Goal: Transaction & Acquisition: Obtain resource

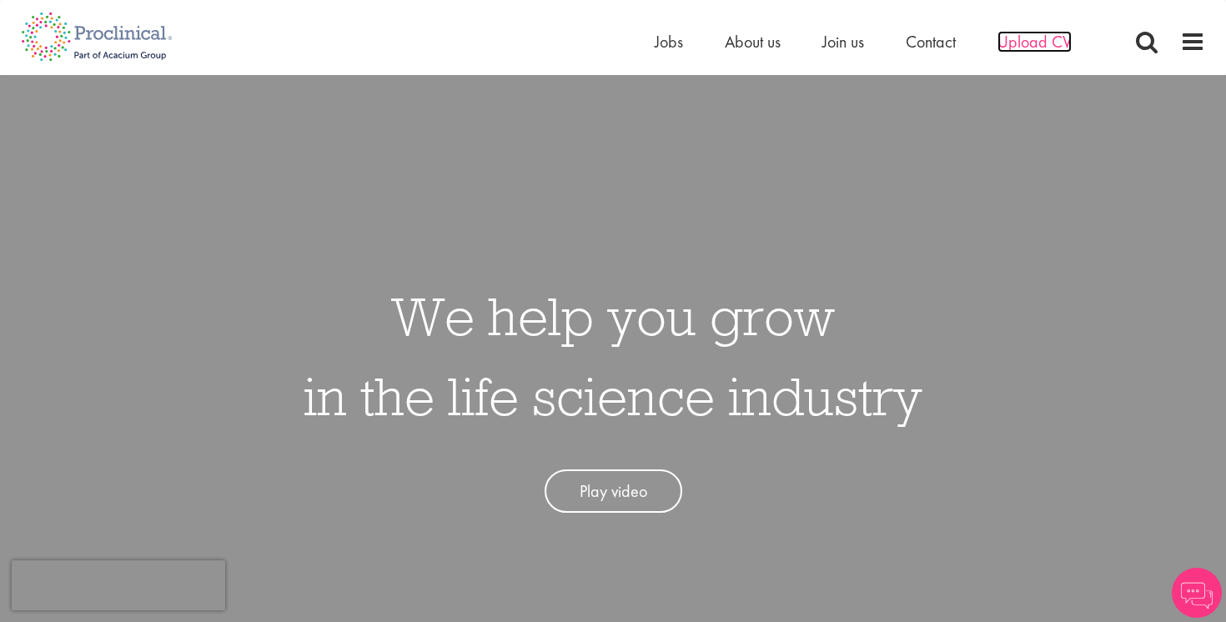
click at [1030, 42] on span "Upload CV" at bounding box center [1034, 42] width 74 height 22
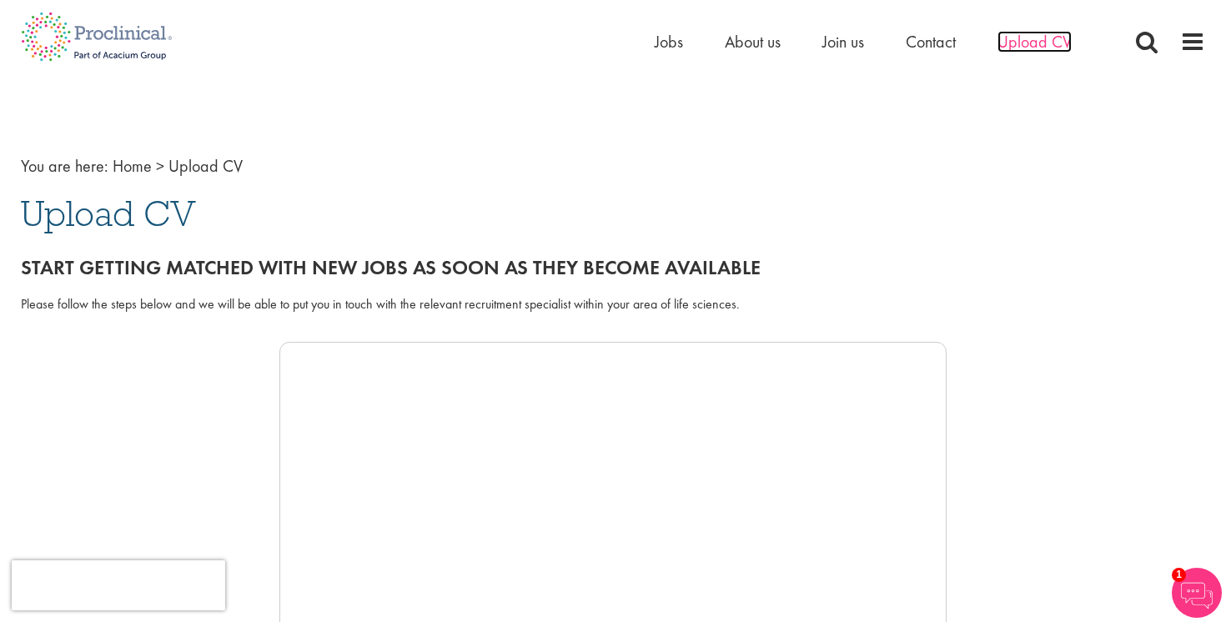
click at [1027, 42] on span "Upload CV" at bounding box center [1034, 42] width 74 height 22
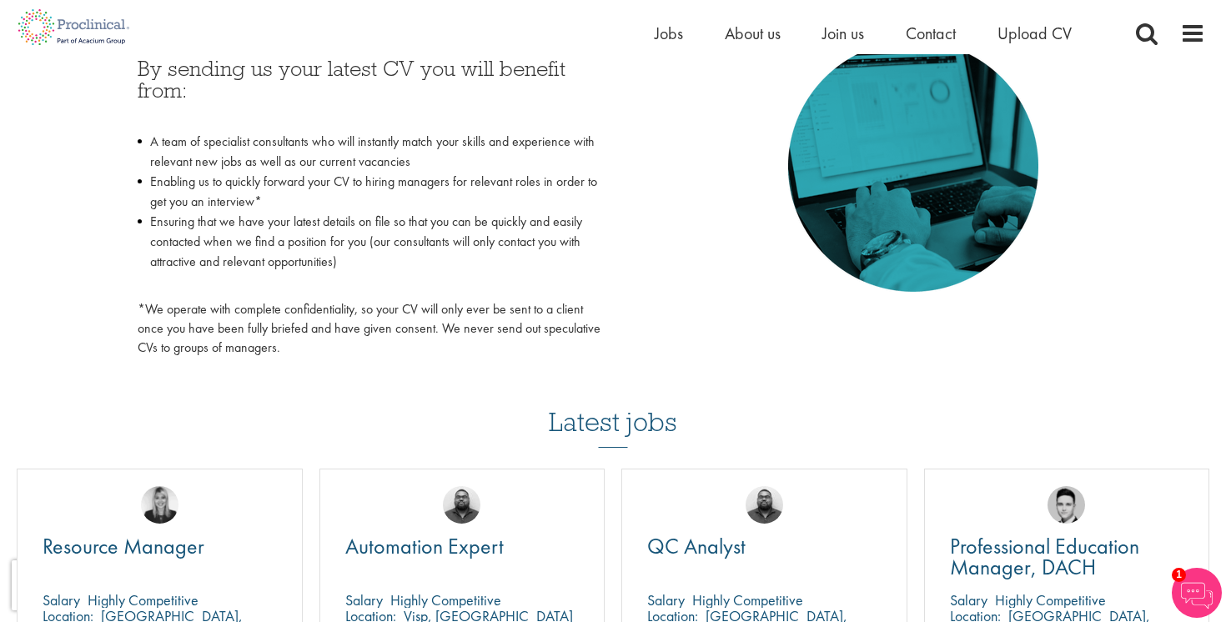
scroll to position [801, 0]
click at [671, 32] on span "Jobs" at bounding box center [669, 34] width 28 height 22
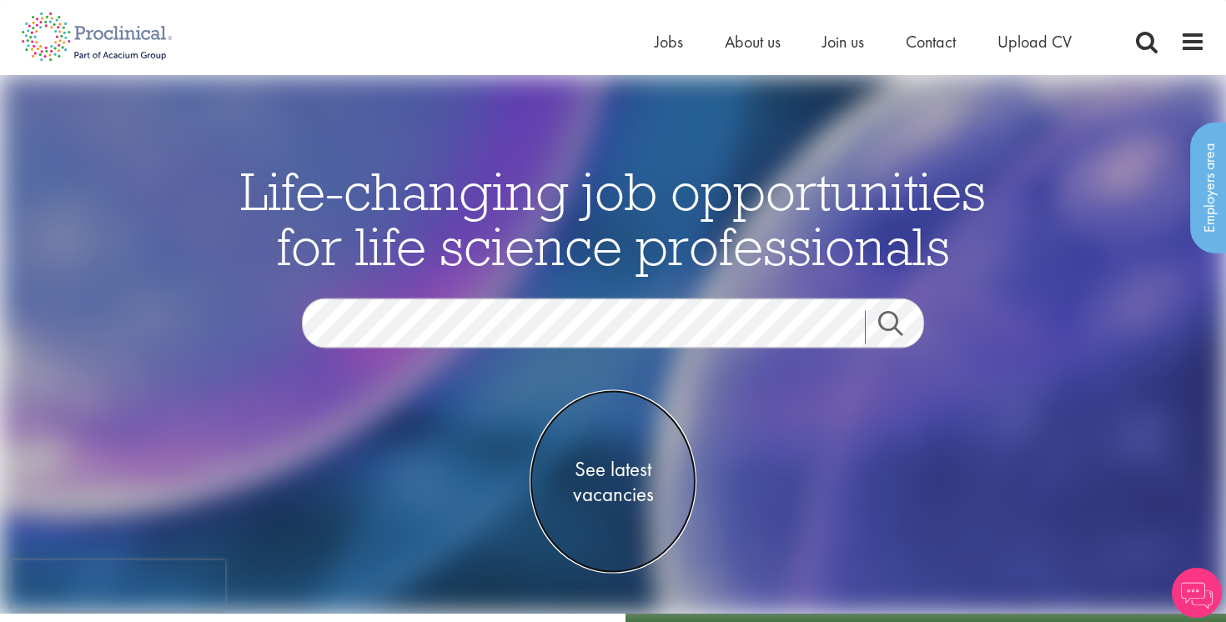
click at [635, 501] on span "See latest vacancies" at bounding box center [613, 482] width 167 height 50
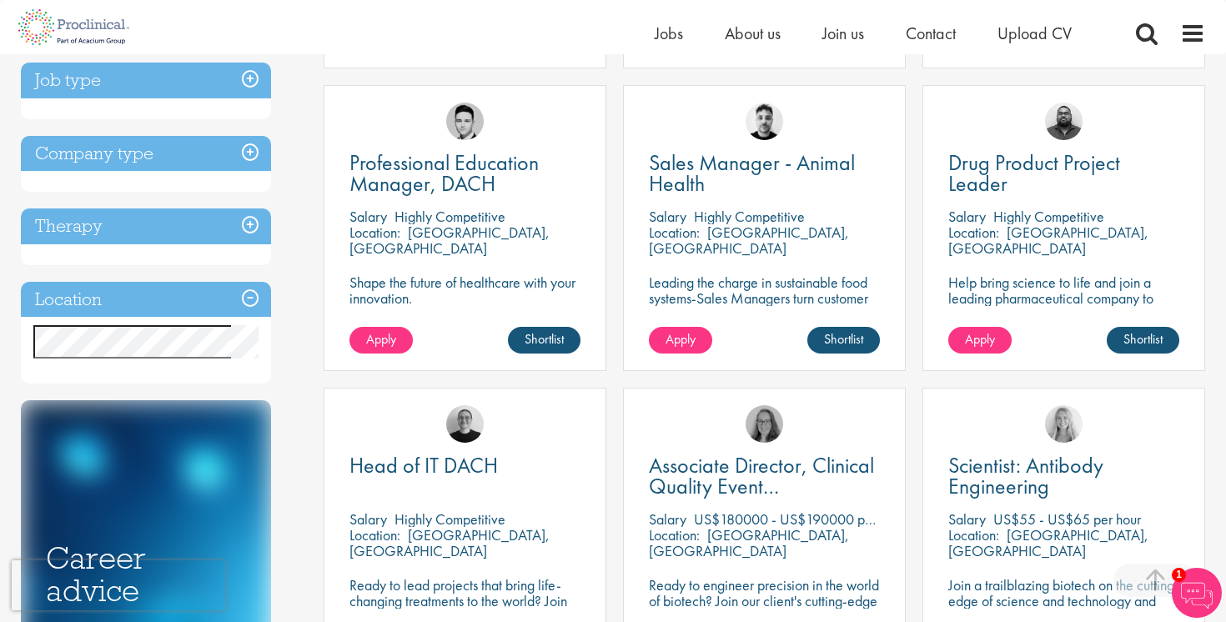
scroll to position [591, 0]
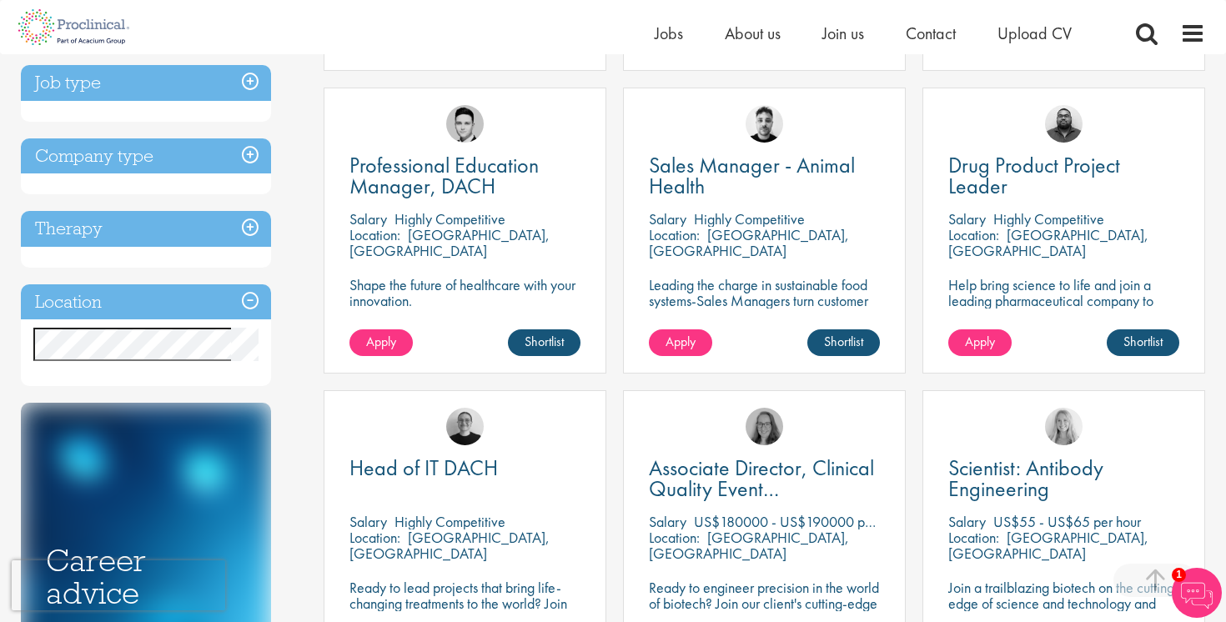
click at [244, 85] on h3 "Job type" at bounding box center [146, 83] width 250 height 36
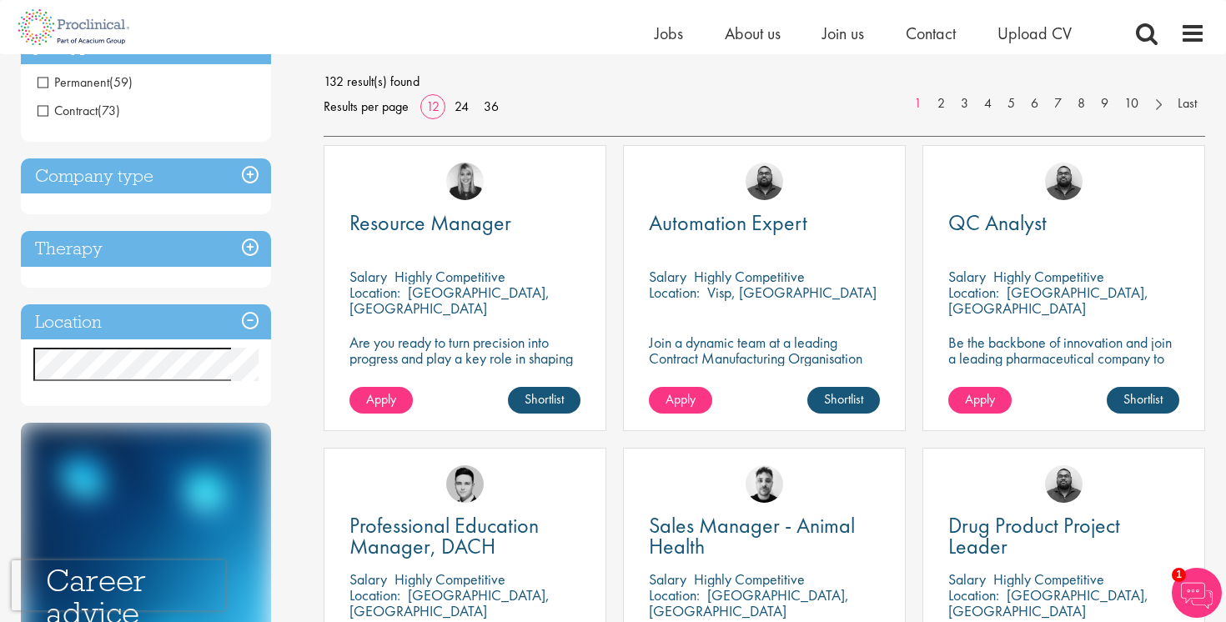
scroll to position [247, 0]
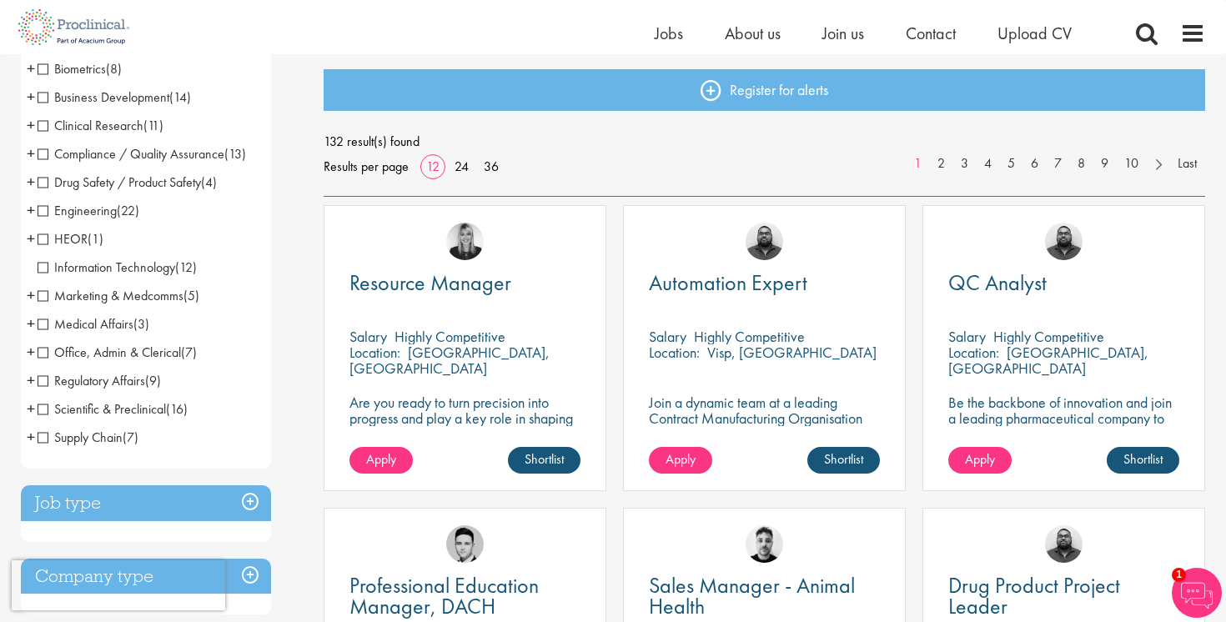
scroll to position [173, 0]
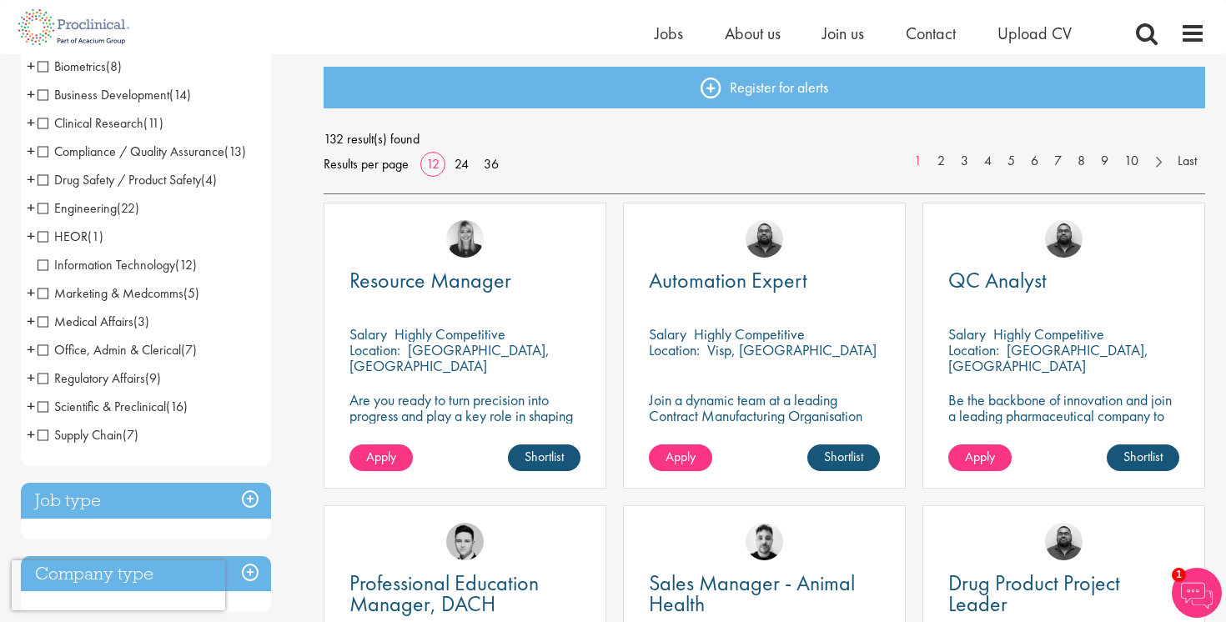
click at [66, 327] on span "Medical Affairs" at bounding box center [86, 322] width 96 height 18
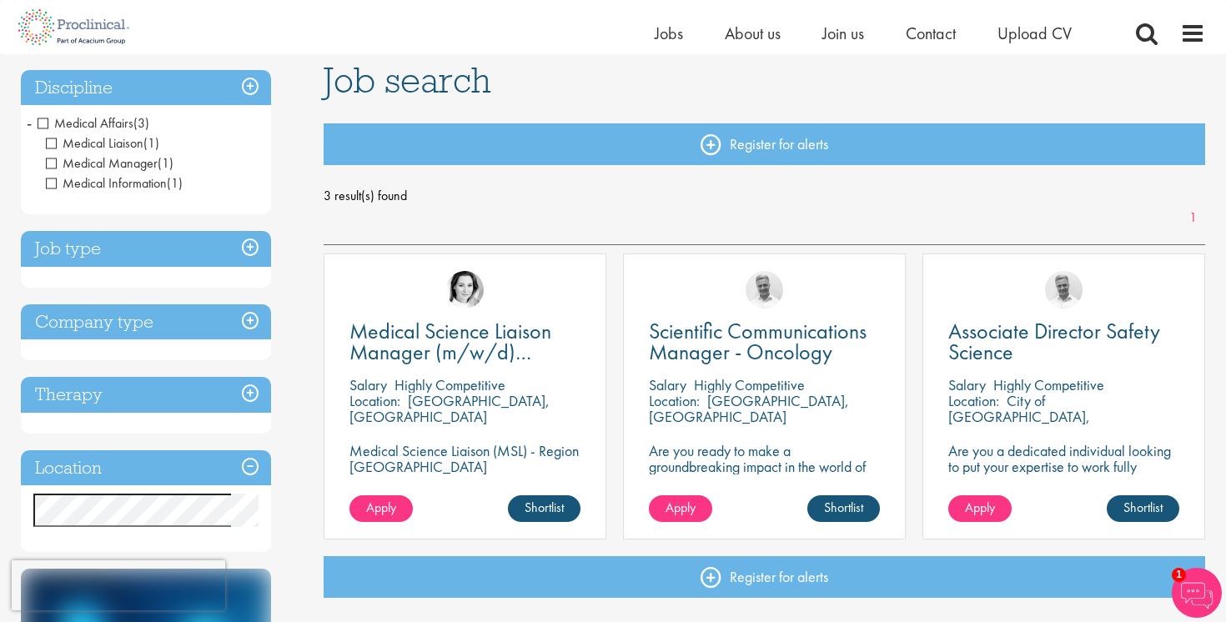
scroll to position [210, 0]
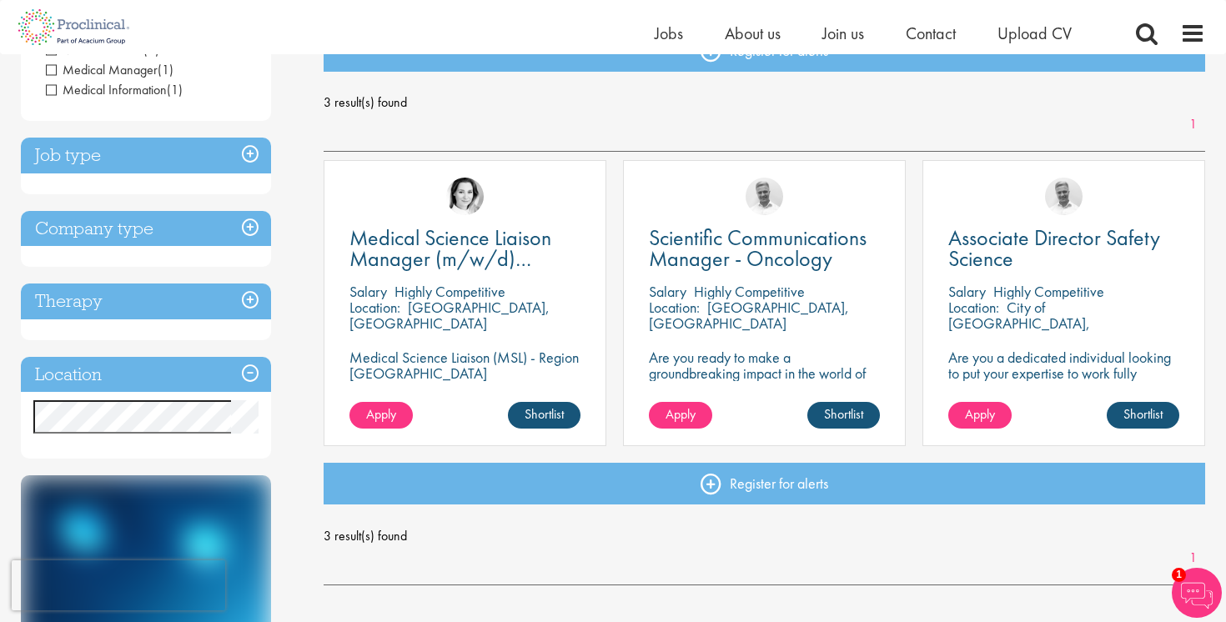
click at [245, 156] on h3 "Job type" at bounding box center [146, 156] width 250 height 36
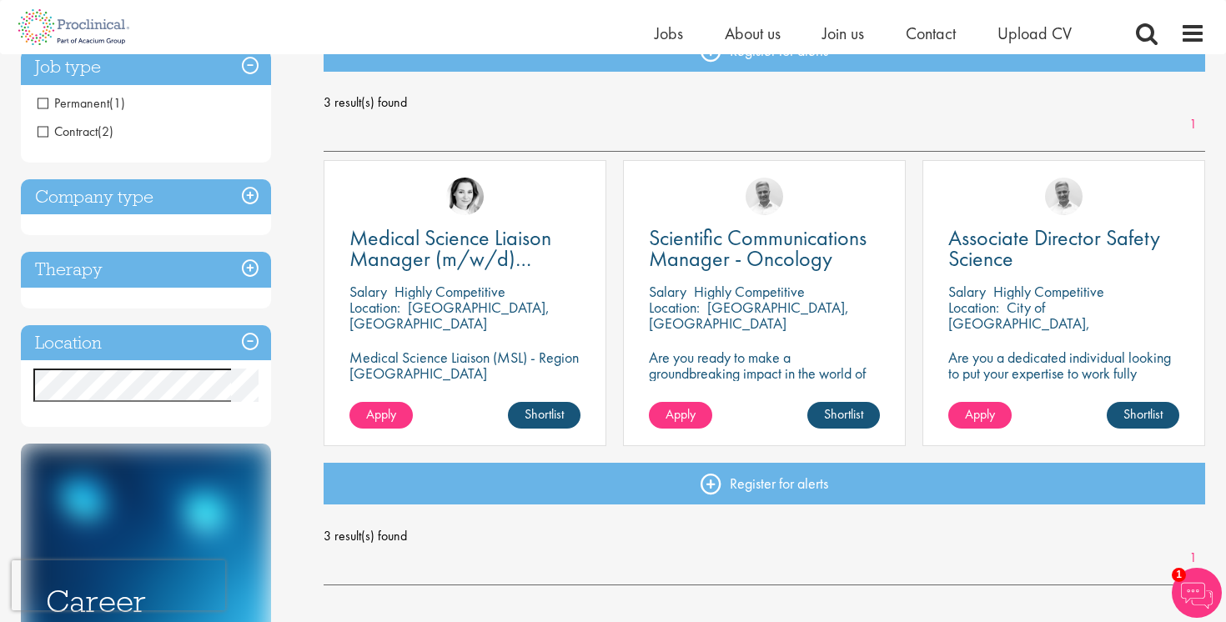
click at [244, 183] on h3 "Company type" at bounding box center [146, 197] width 250 height 36
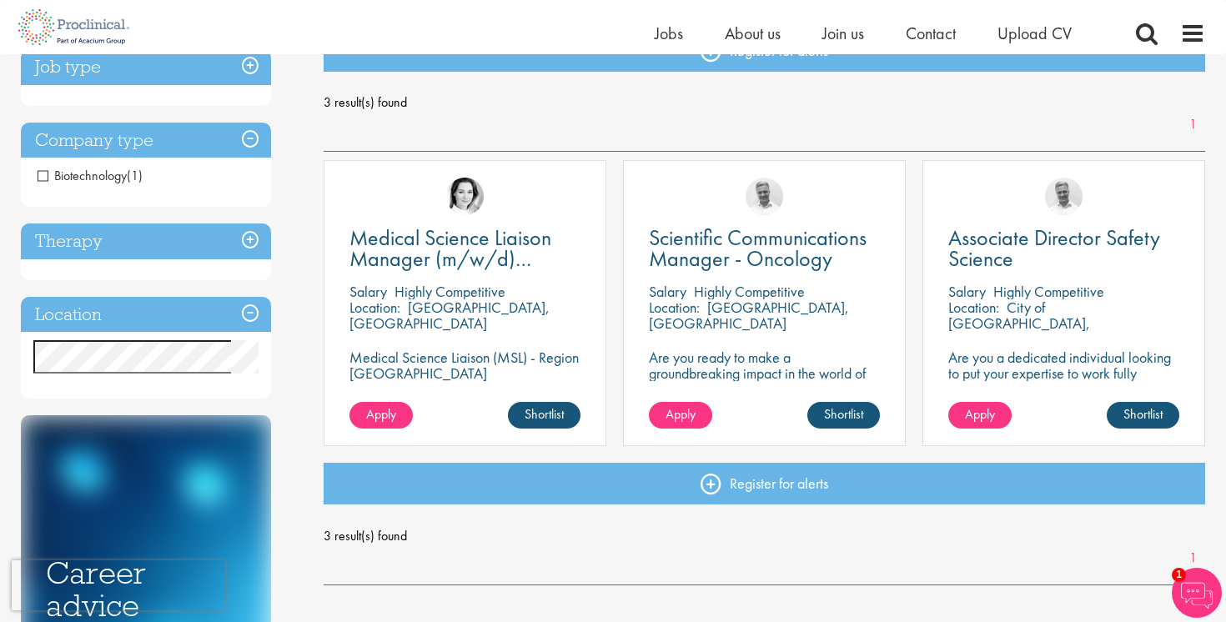
click at [241, 243] on h3 "Therapy" at bounding box center [146, 241] width 250 height 36
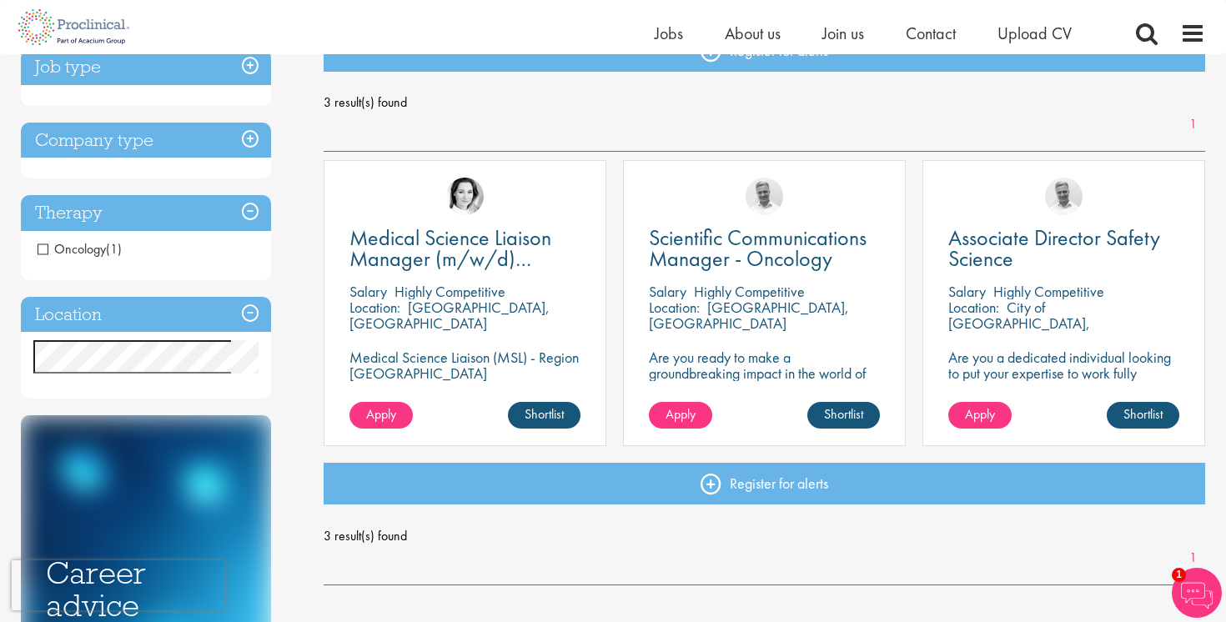
click at [248, 324] on h3 "Location" at bounding box center [146, 315] width 250 height 36
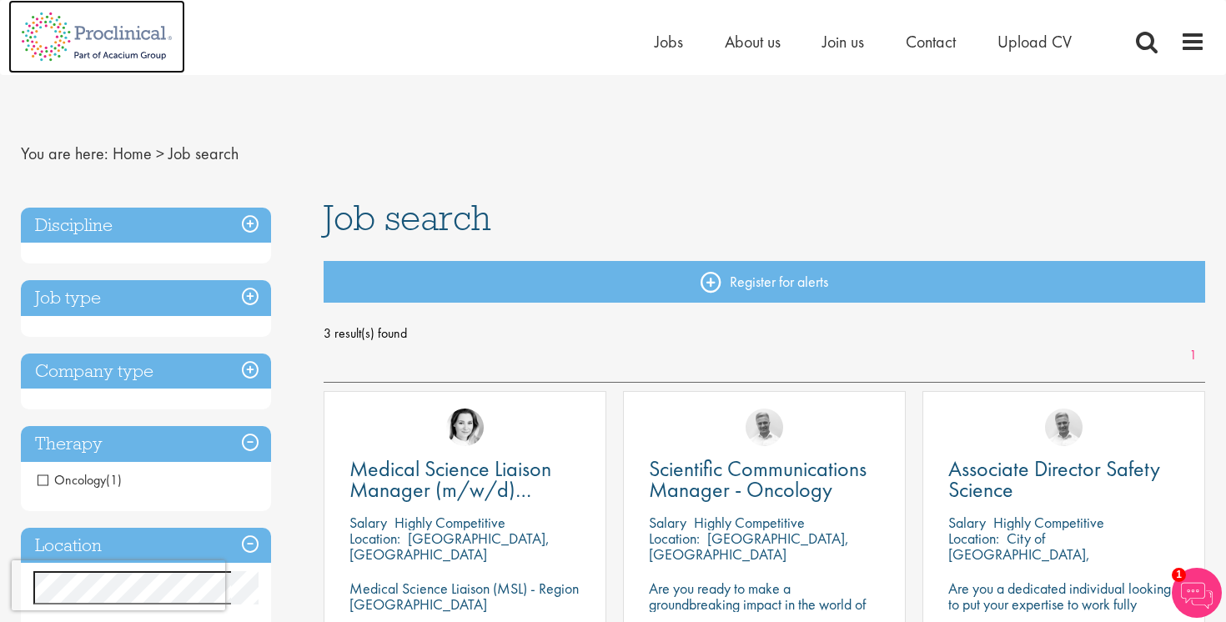
click at [82, 35] on img at bounding box center [96, 36] width 177 height 73
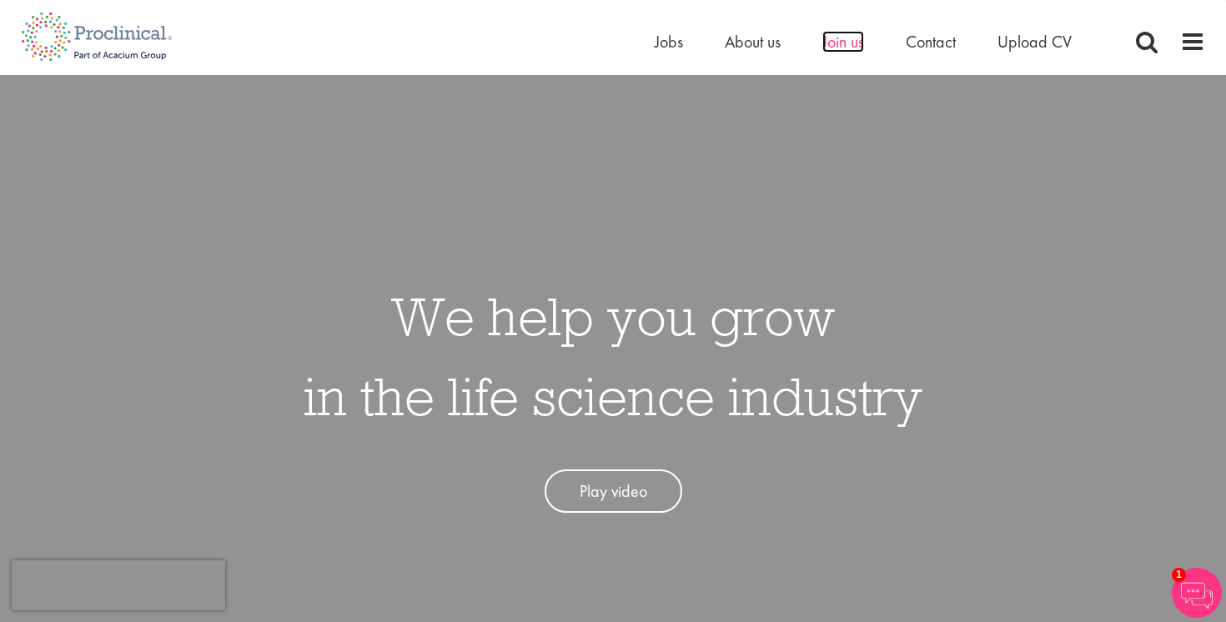
click at [852, 50] on span "Join us" at bounding box center [843, 42] width 42 height 22
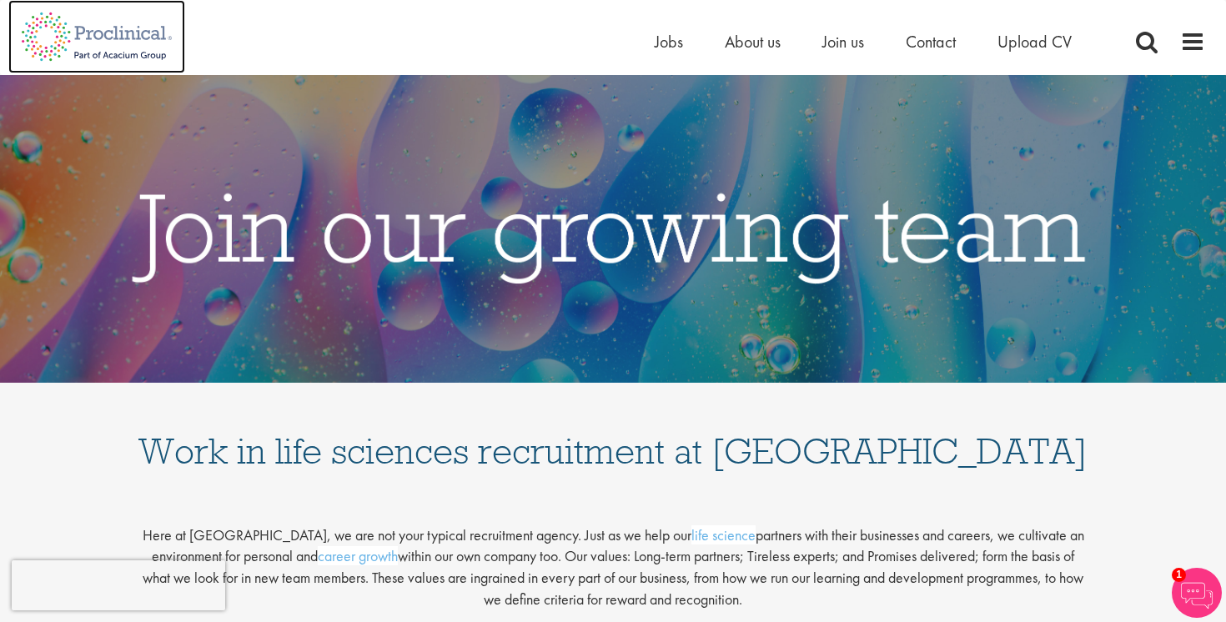
click at [77, 35] on img at bounding box center [96, 36] width 177 height 73
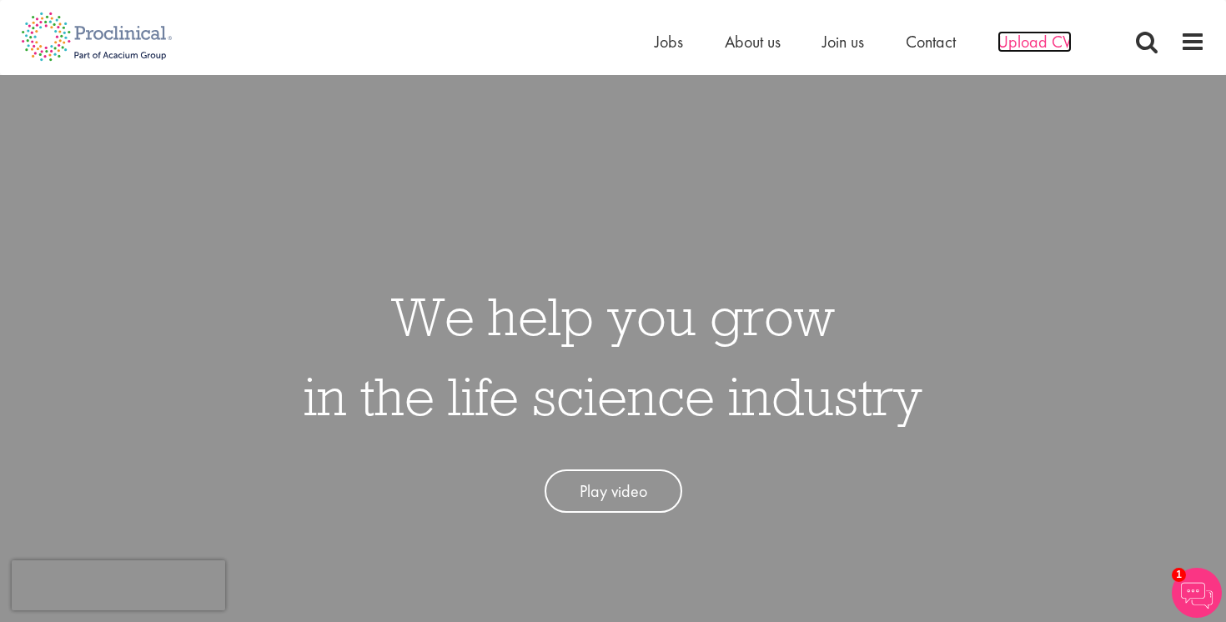
click at [1016, 36] on span "Upload CV" at bounding box center [1034, 42] width 74 height 22
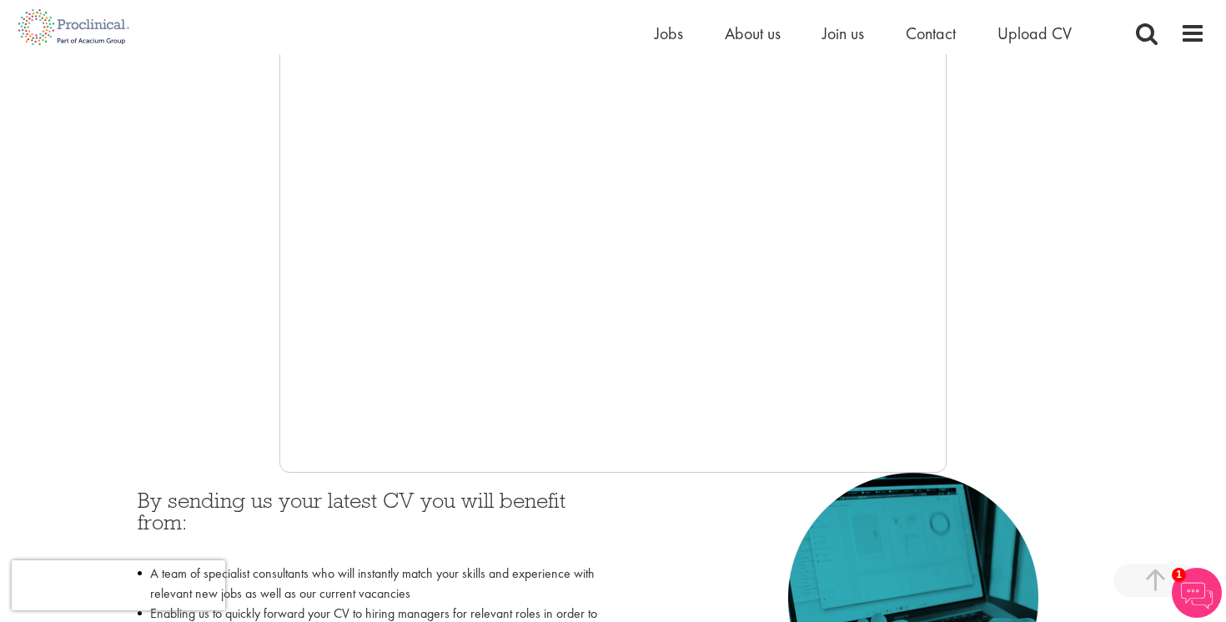
scroll to position [369, 0]
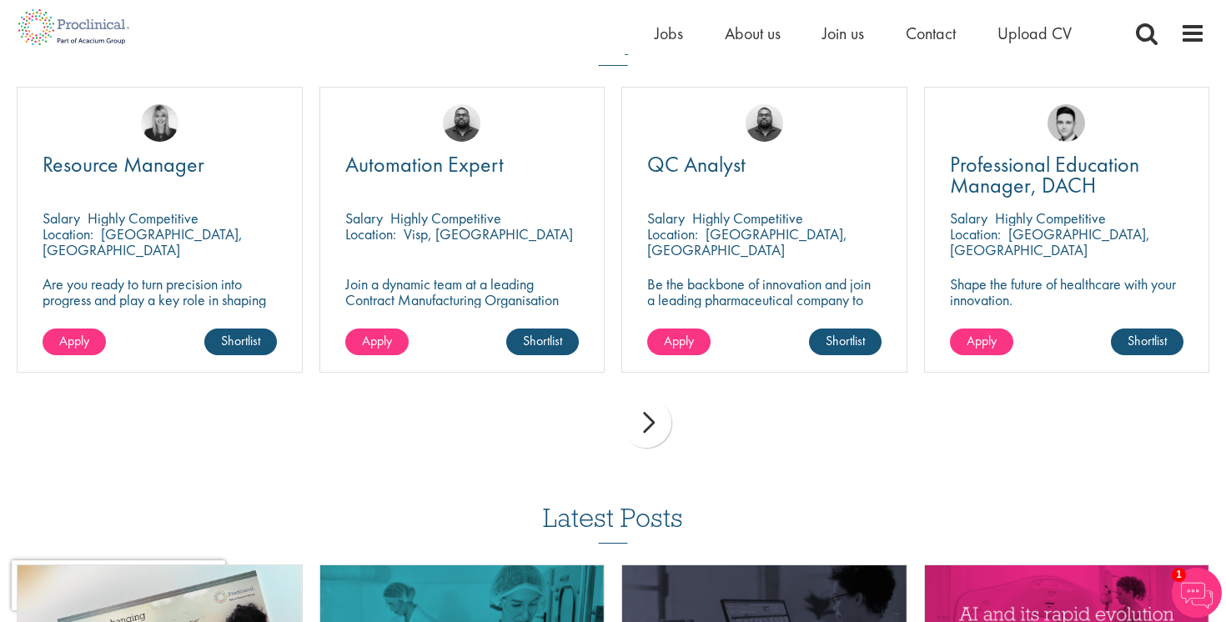
scroll to position [4893, 0]
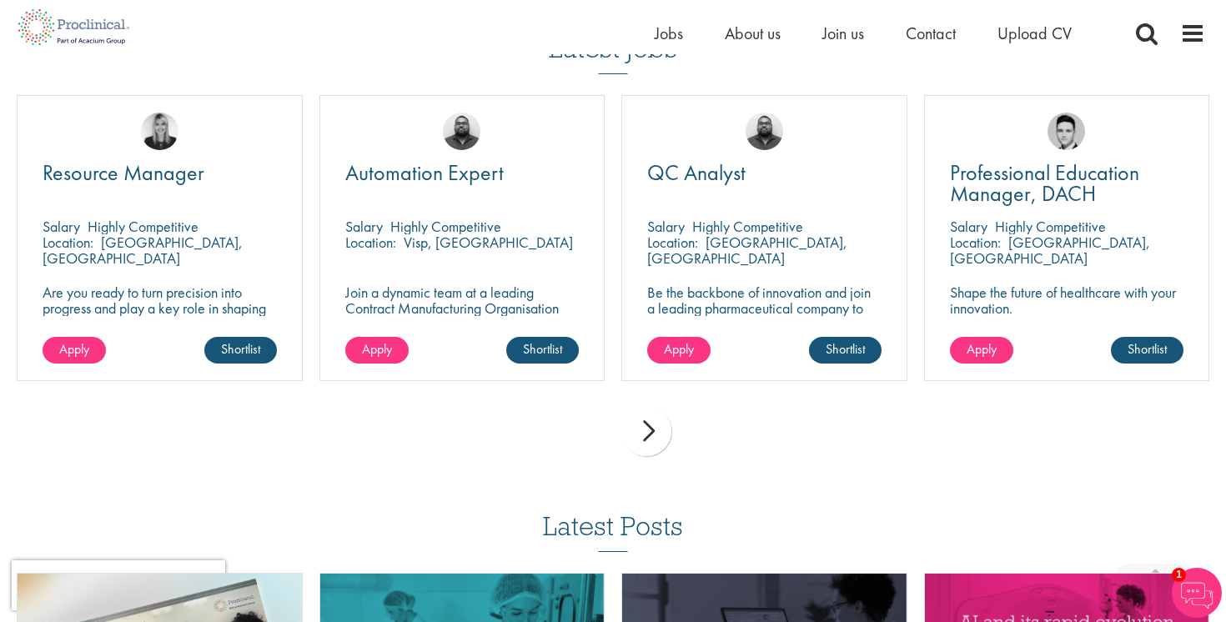
click at [640, 409] on div "next" at bounding box center [646, 431] width 50 height 50
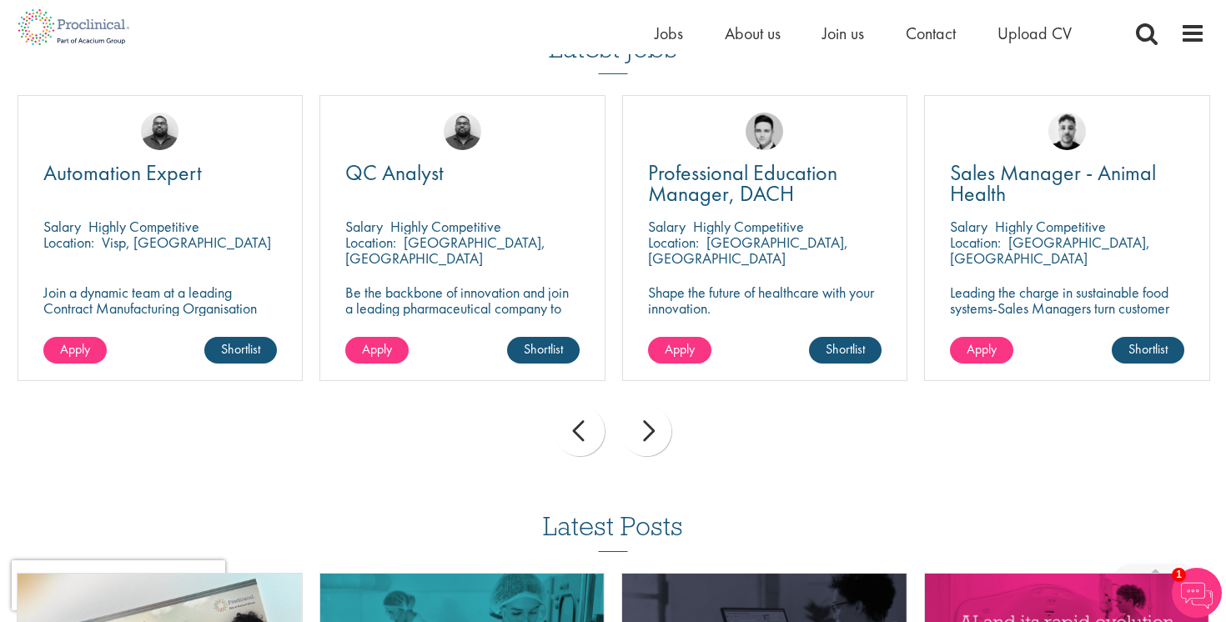
click at [660, 417] on div "next" at bounding box center [646, 431] width 50 height 50
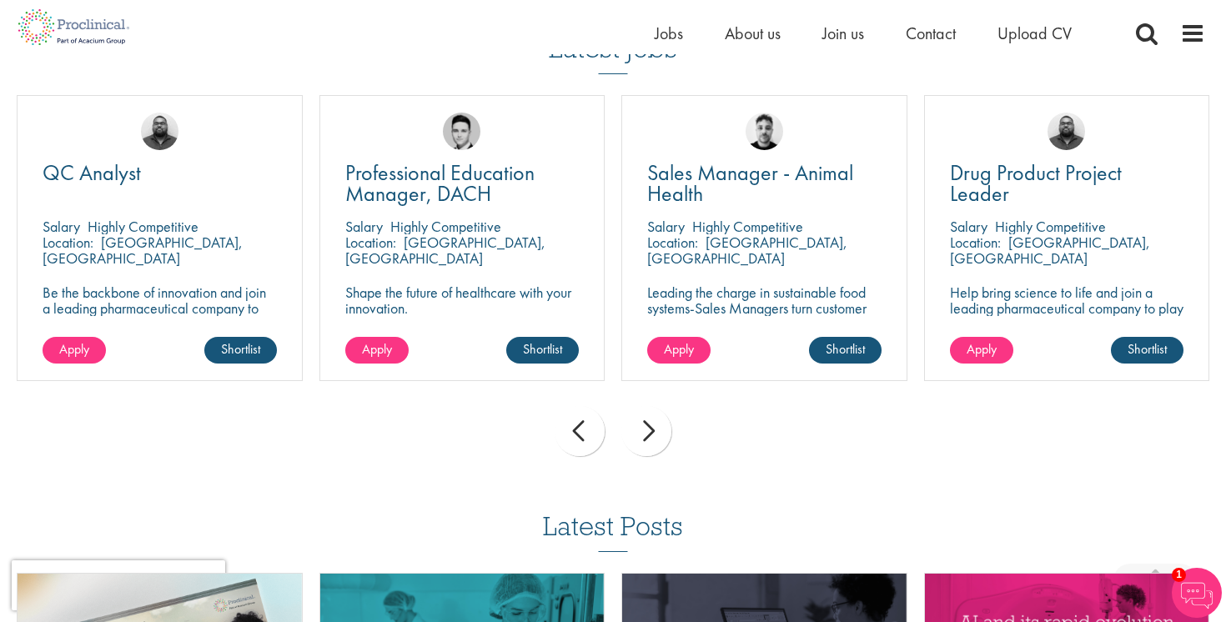
click at [660, 417] on div "next" at bounding box center [646, 431] width 50 height 50
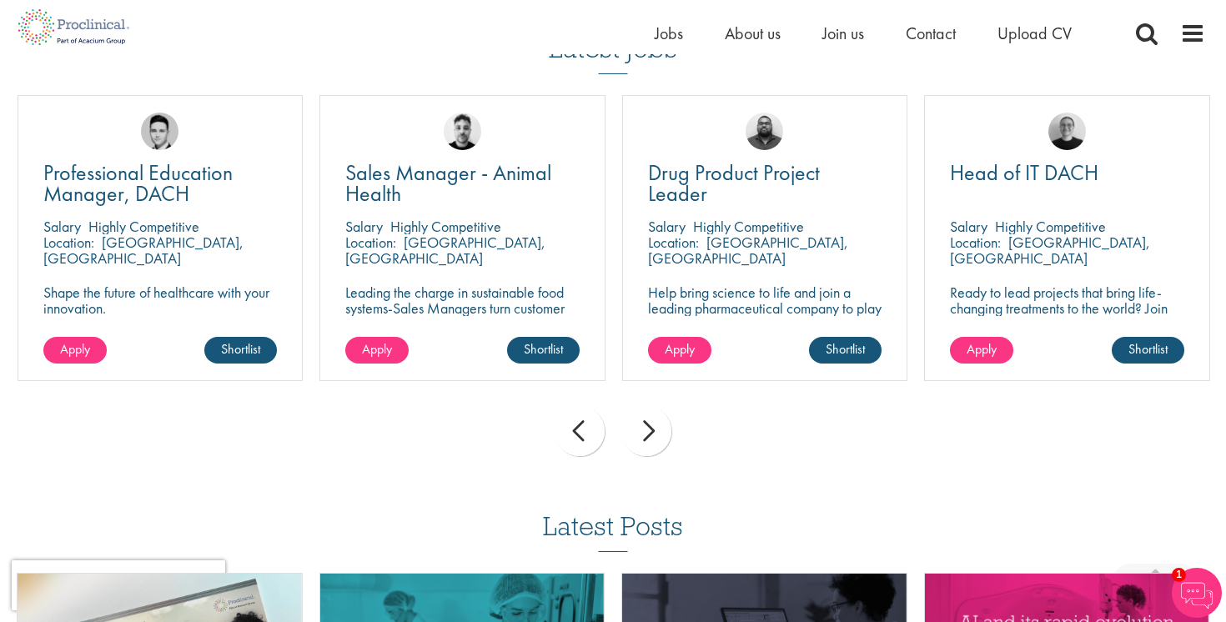
click at [660, 417] on div "next" at bounding box center [646, 431] width 50 height 50
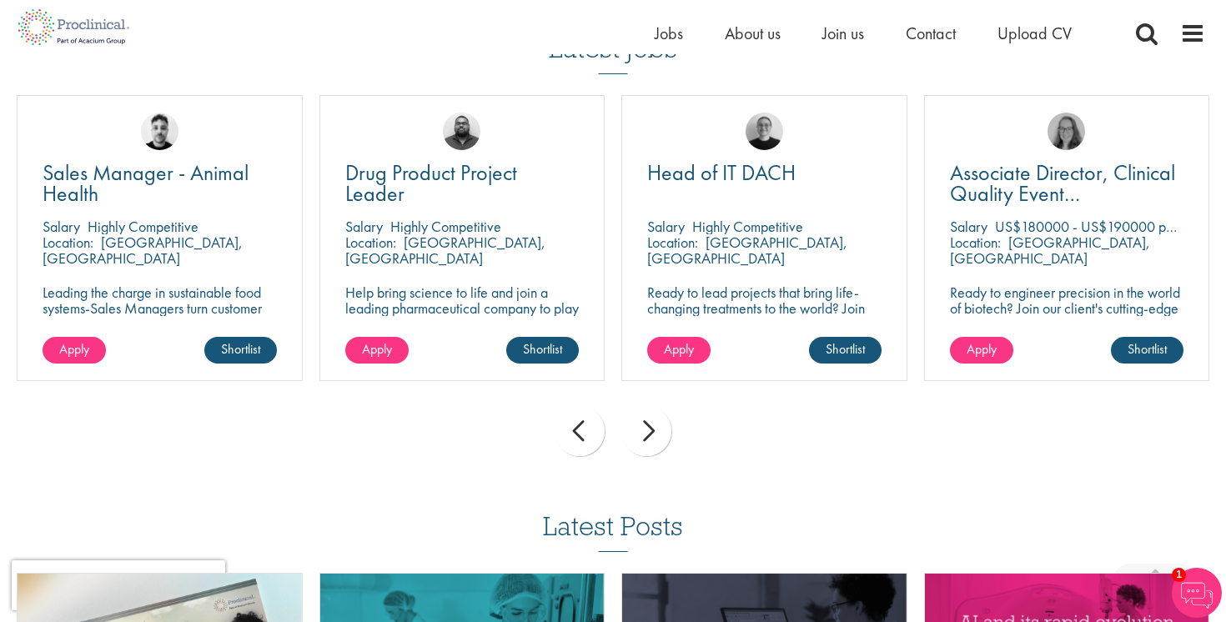
click at [660, 417] on div "next" at bounding box center [646, 431] width 50 height 50
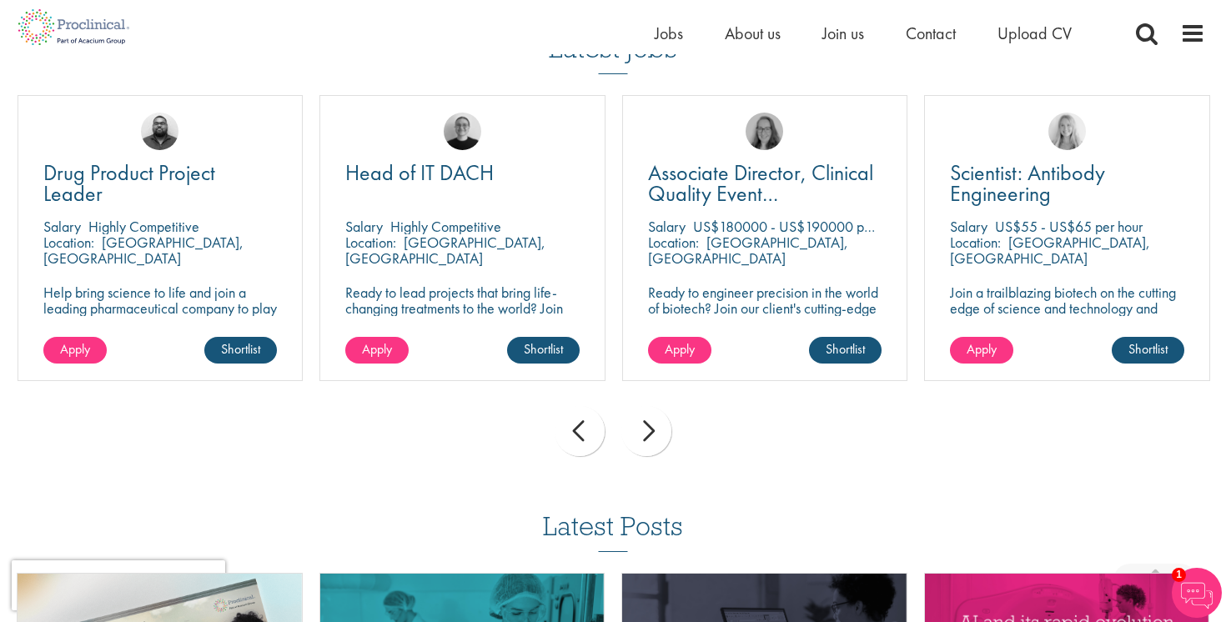
click at [660, 417] on div "next" at bounding box center [646, 431] width 50 height 50
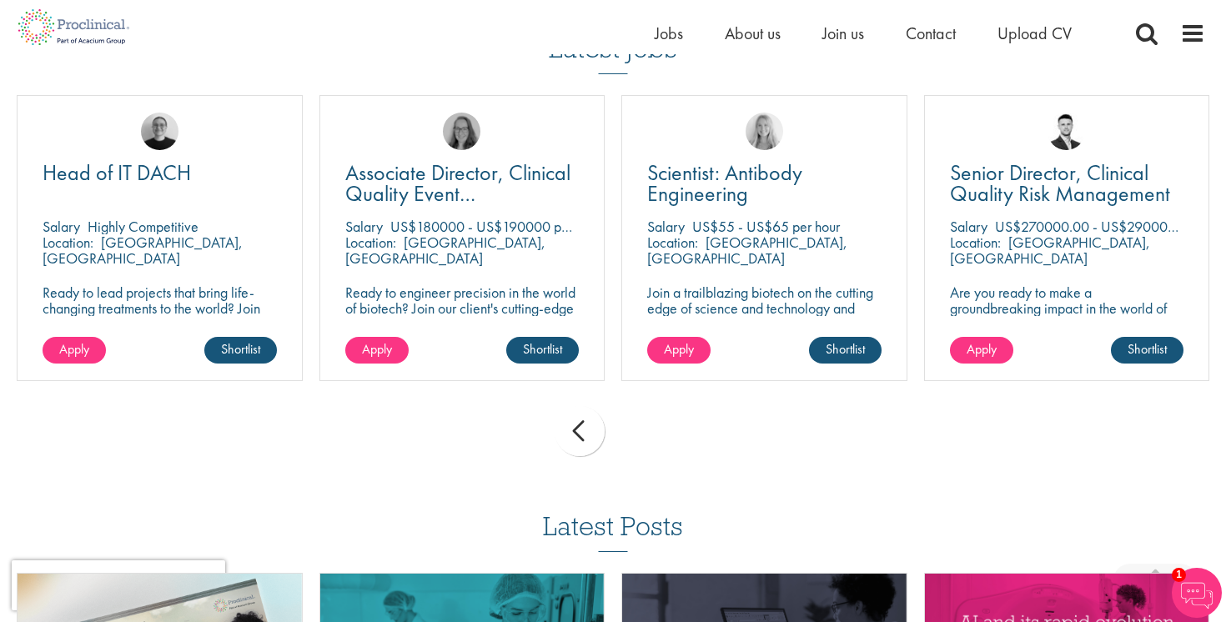
click at [660, 417] on div "prev next" at bounding box center [612, 434] width 1209 height 73
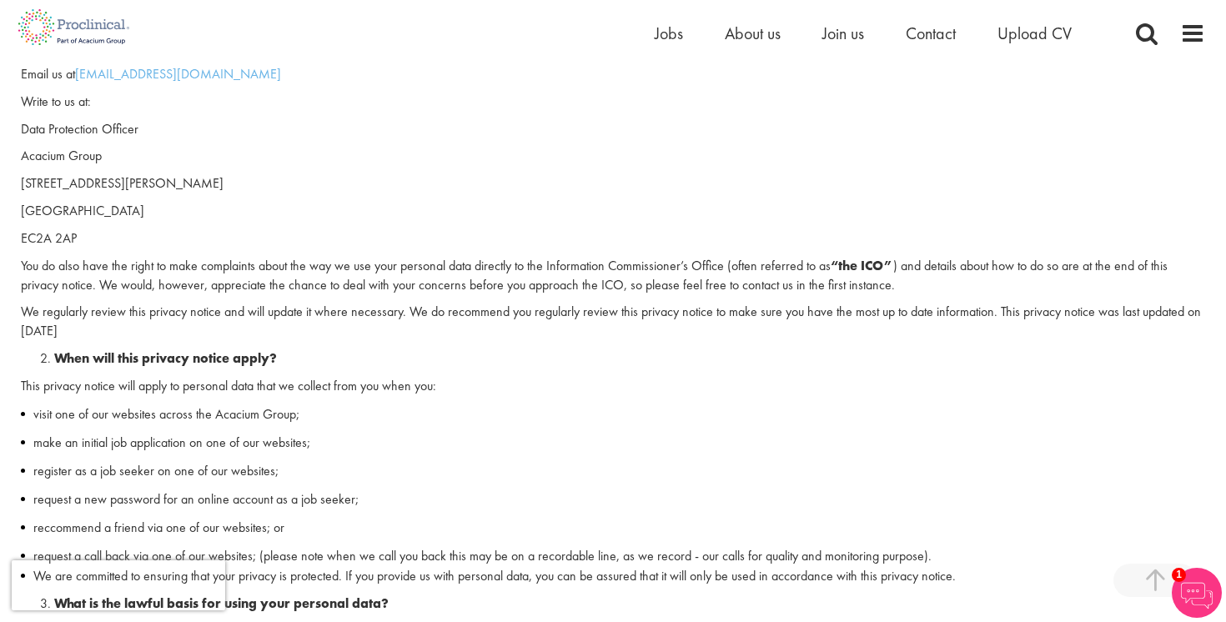
scroll to position [0, 0]
